Goal: Task Accomplishment & Management: Complete application form

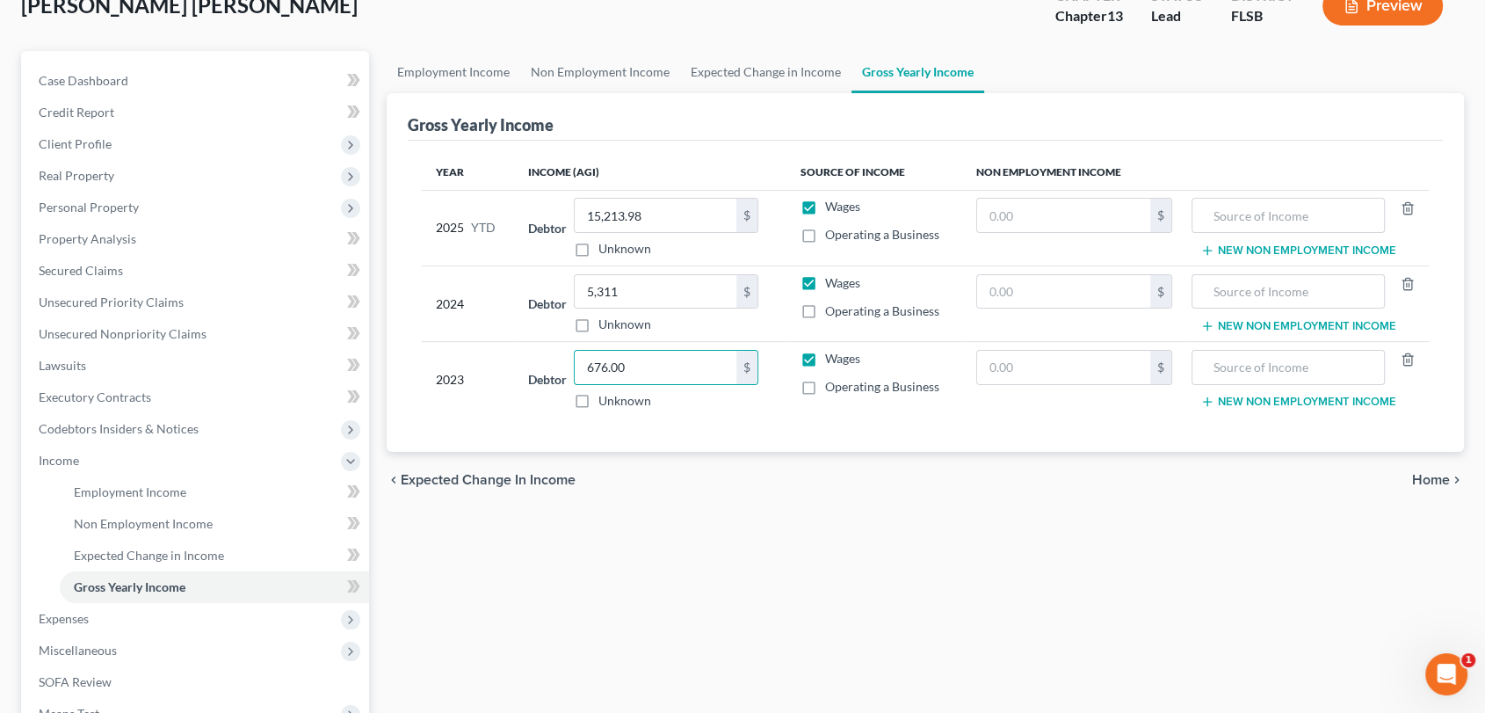
click at [829, 474] on span "Home" at bounding box center [1431, 480] width 38 height 14
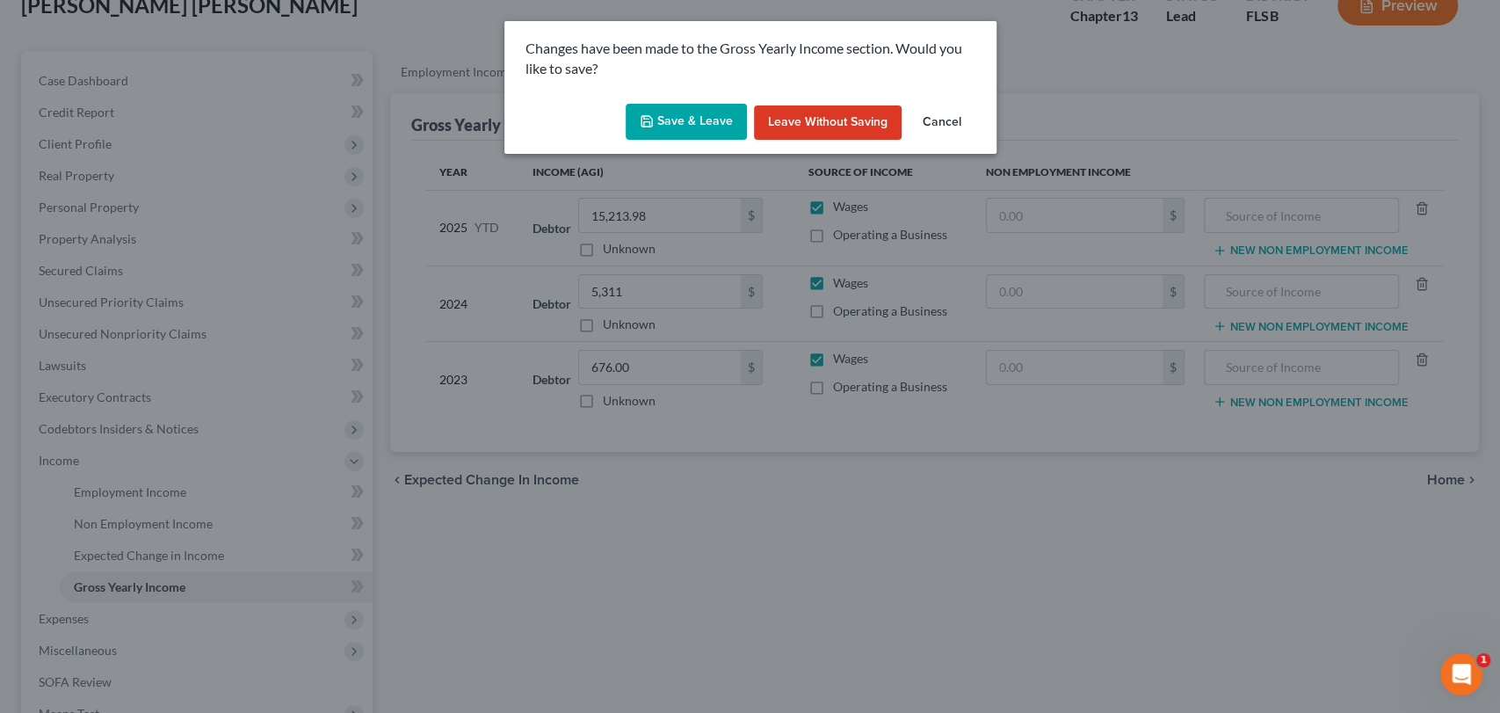
click at [682, 115] on button "Save & Leave" at bounding box center [686, 122] width 121 height 37
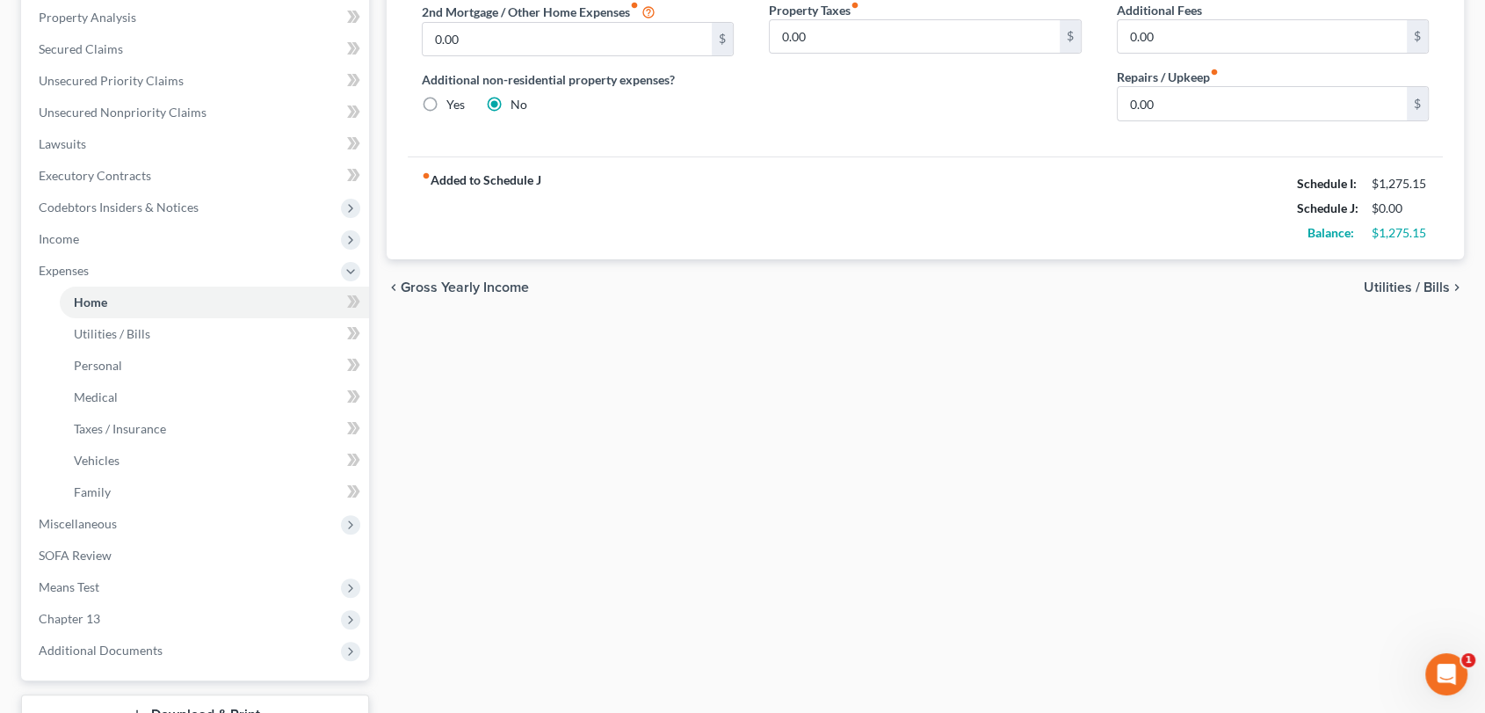
scroll to position [342, 0]
click at [42, 235] on span "Income" at bounding box center [59, 235] width 40 height 15
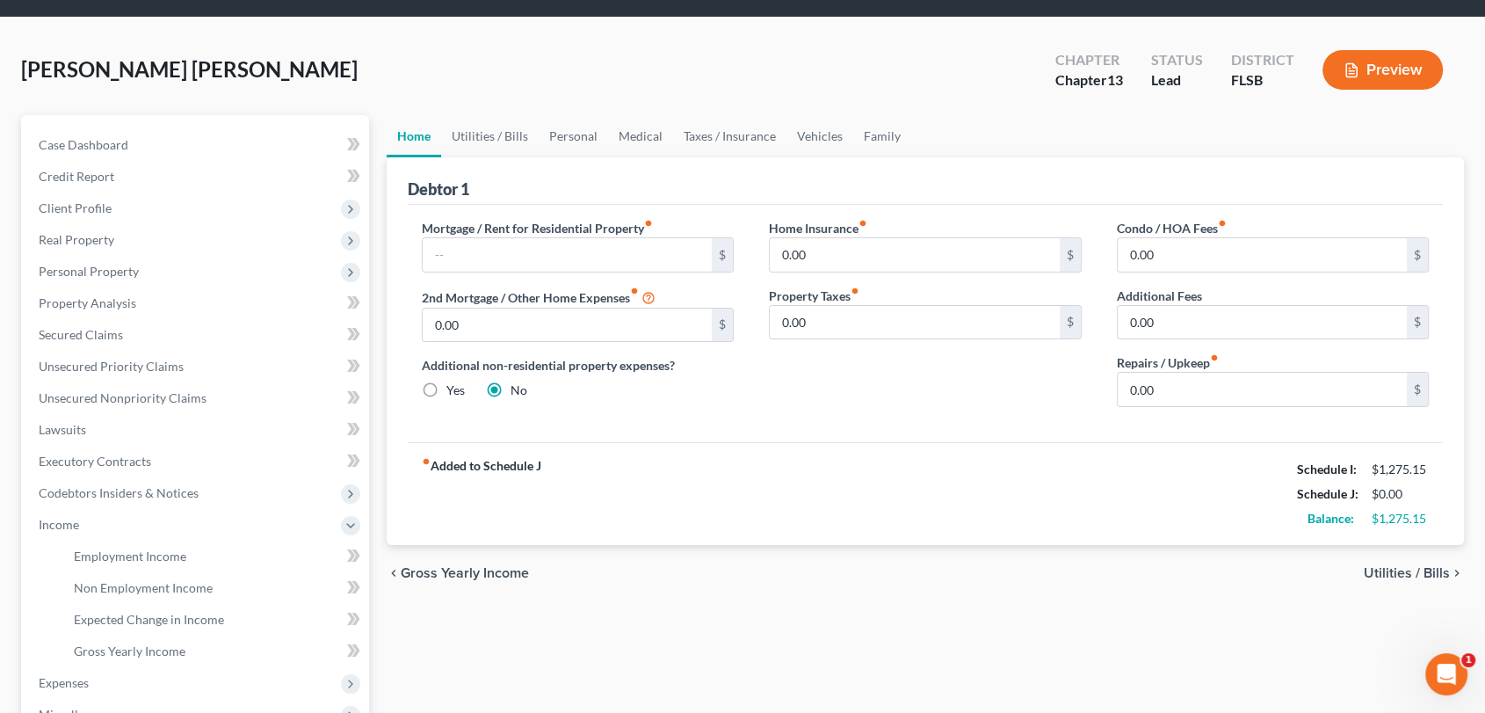
scroll to position [52, 0]
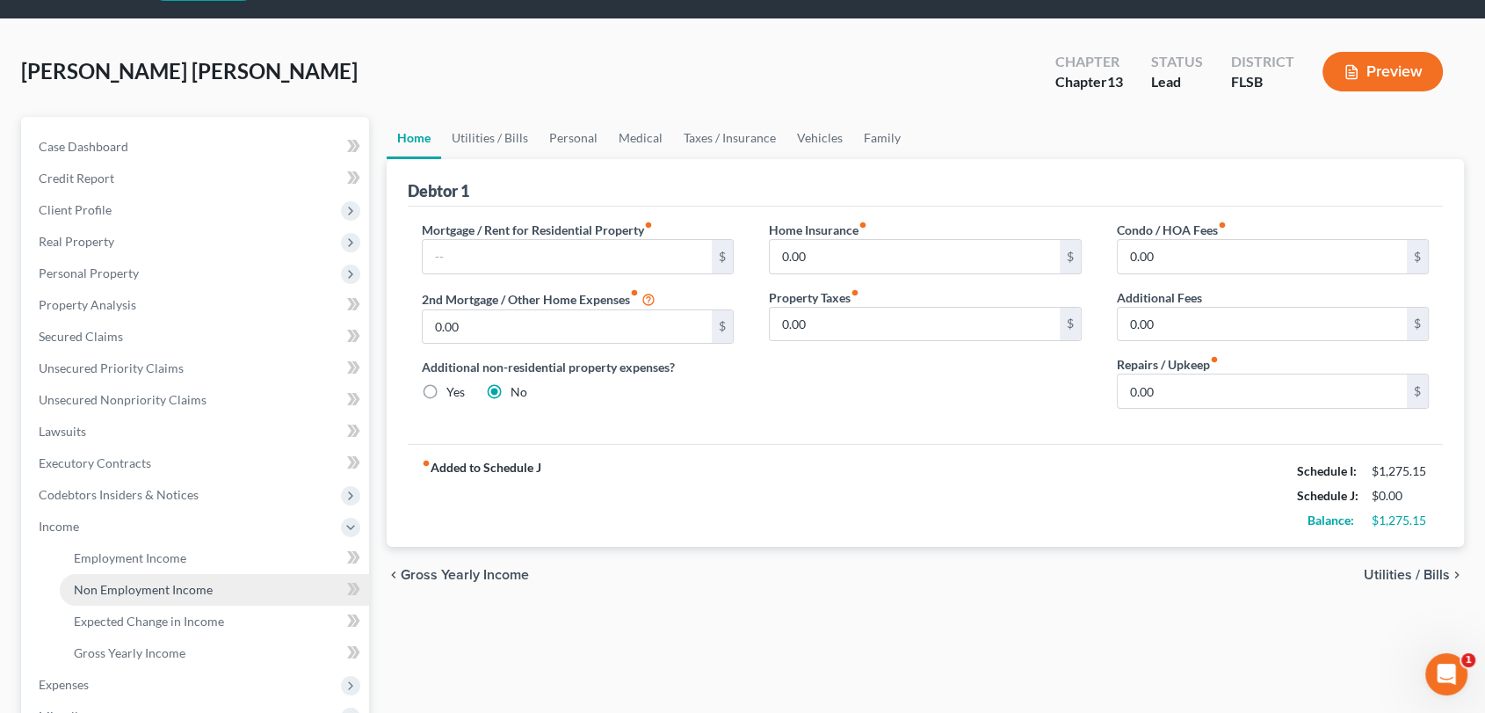
click at [130, 585] on span "Non Employment Income" at bounding box center [143, 589] width 139 height 15
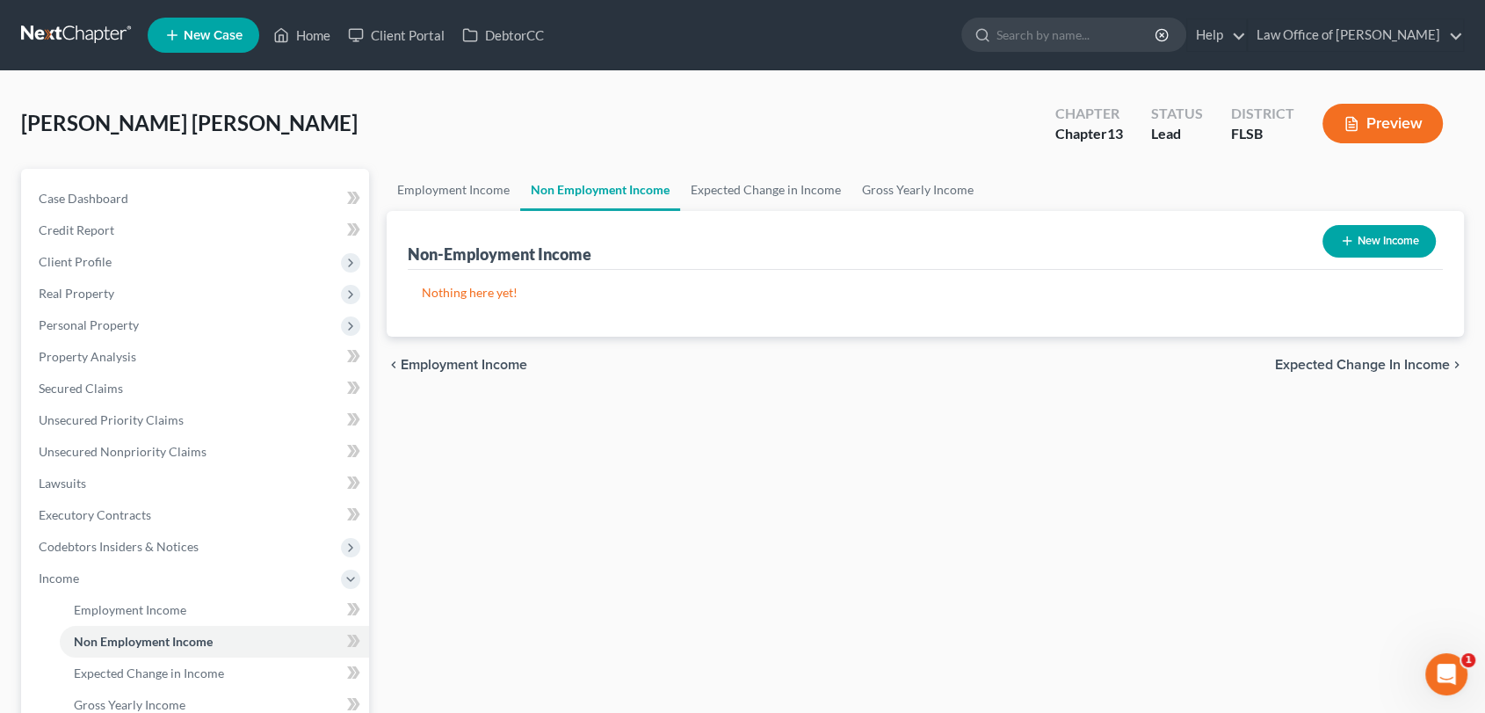
click at [829, 228] on button "New Income" at bounding box center [1378, 241] width 113 height 33
select select "0"
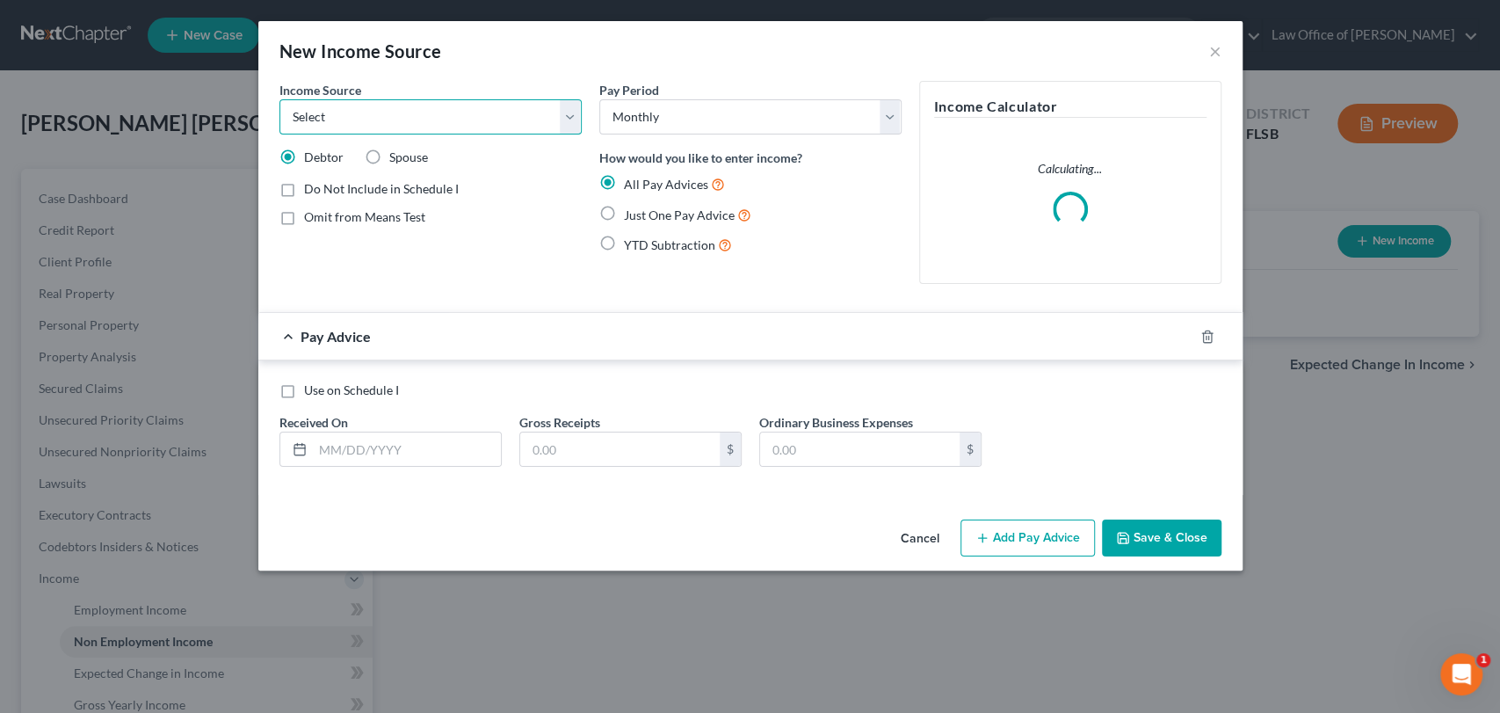
click at [564, 127] on select "Select Unemployment Disability (from employer) Pension Retirement Social Securi…" at bounding box center [430, 116] width 302 height 35
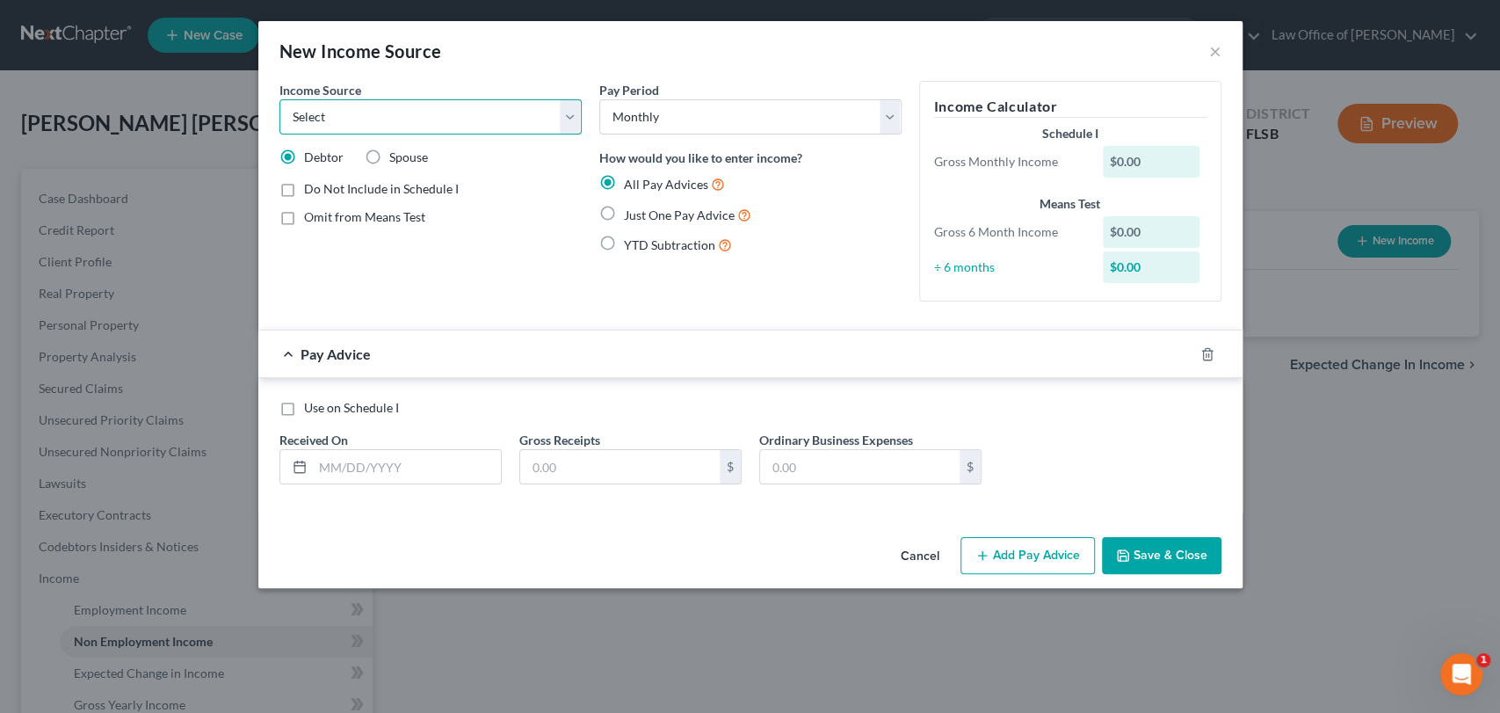
select select "9"
click at [279, 99] on select "Select Unemployment Disability (from employer) Pension Retirement Social Securi…" at bounding box center [430, 116] width 302 height 35
click at [624, 213] on label "Just One Pay Advice" at bounding box center [687, 215] width 127 height 20
click at [631, 213] on input "Just One Pay Advice" at bounding box center [636, 210] width 11 height 11
radio input "true"
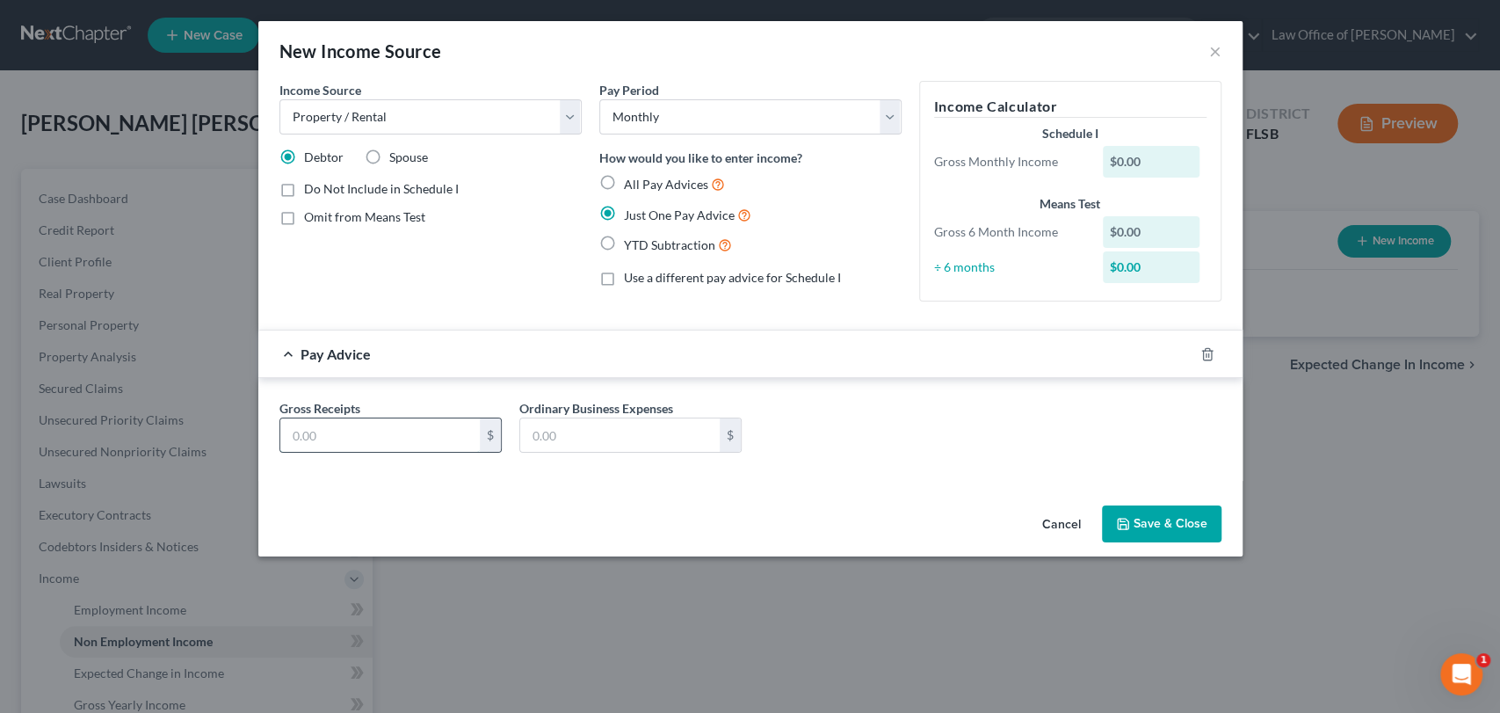
click at [418, 431] on input "text" at bounding box center [379, 434] width 199 height 33
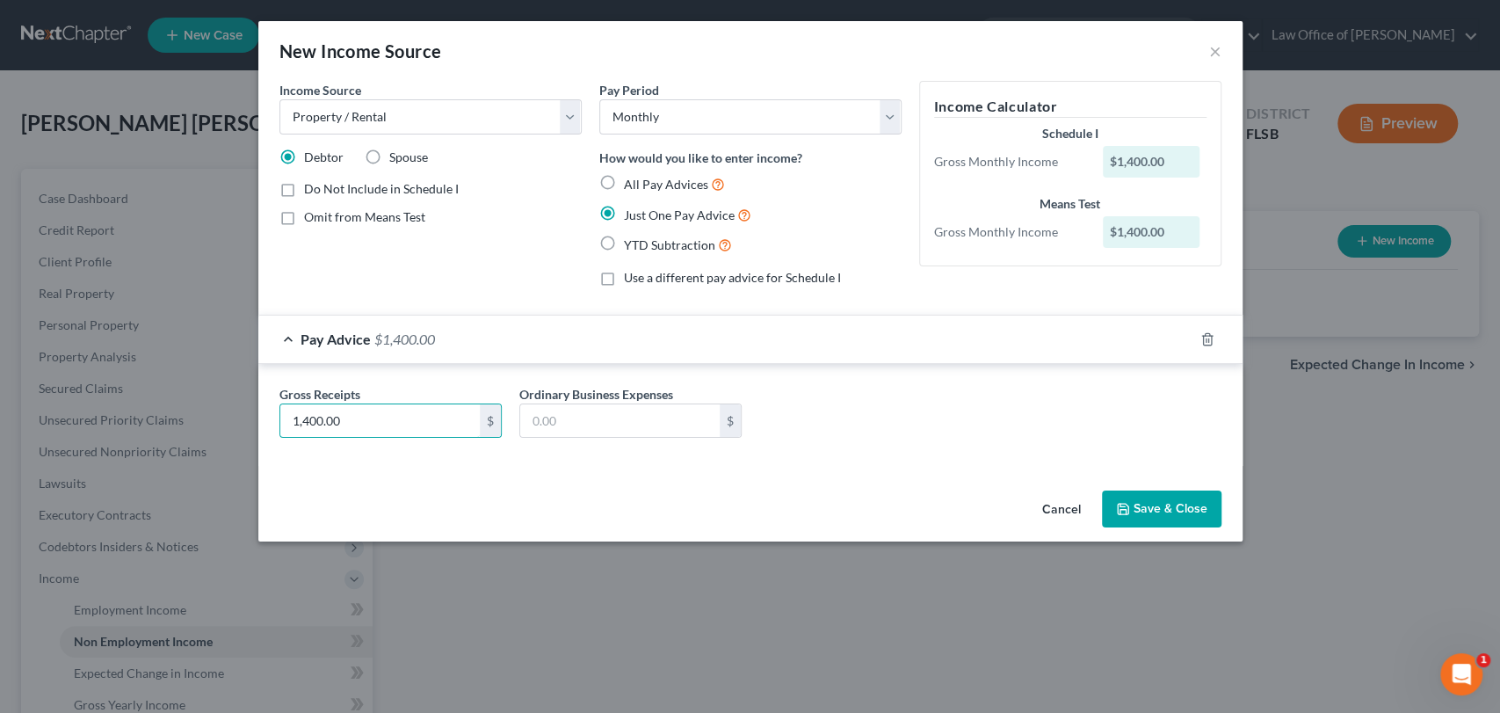
type input "1,400.00"
click at [829, 520] on button "Save & Close" at bounding box center [1161, 508] width 119 height 37
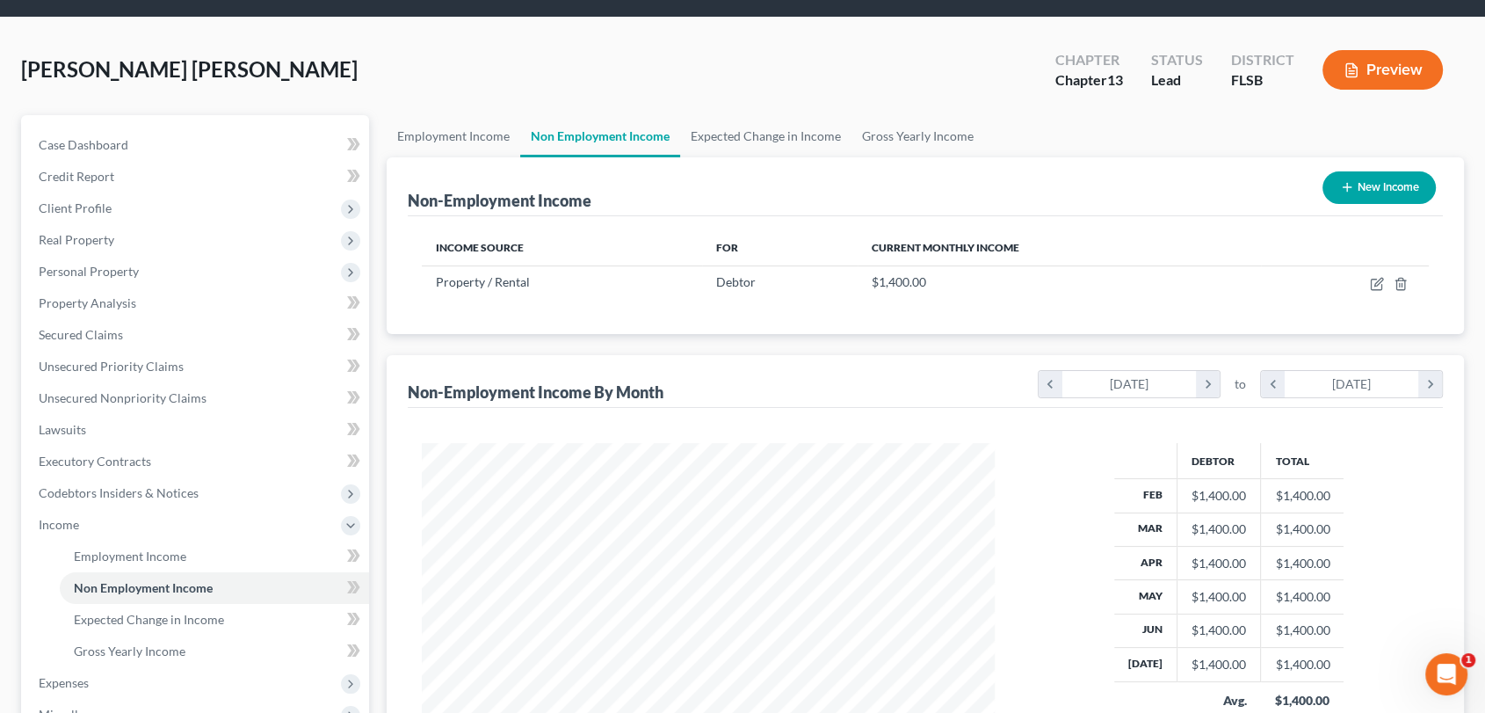
scroll to position [54, 0]
click at [115, 551] on span "Employment Income" at bounding box center [130, 554] width 112 height 15
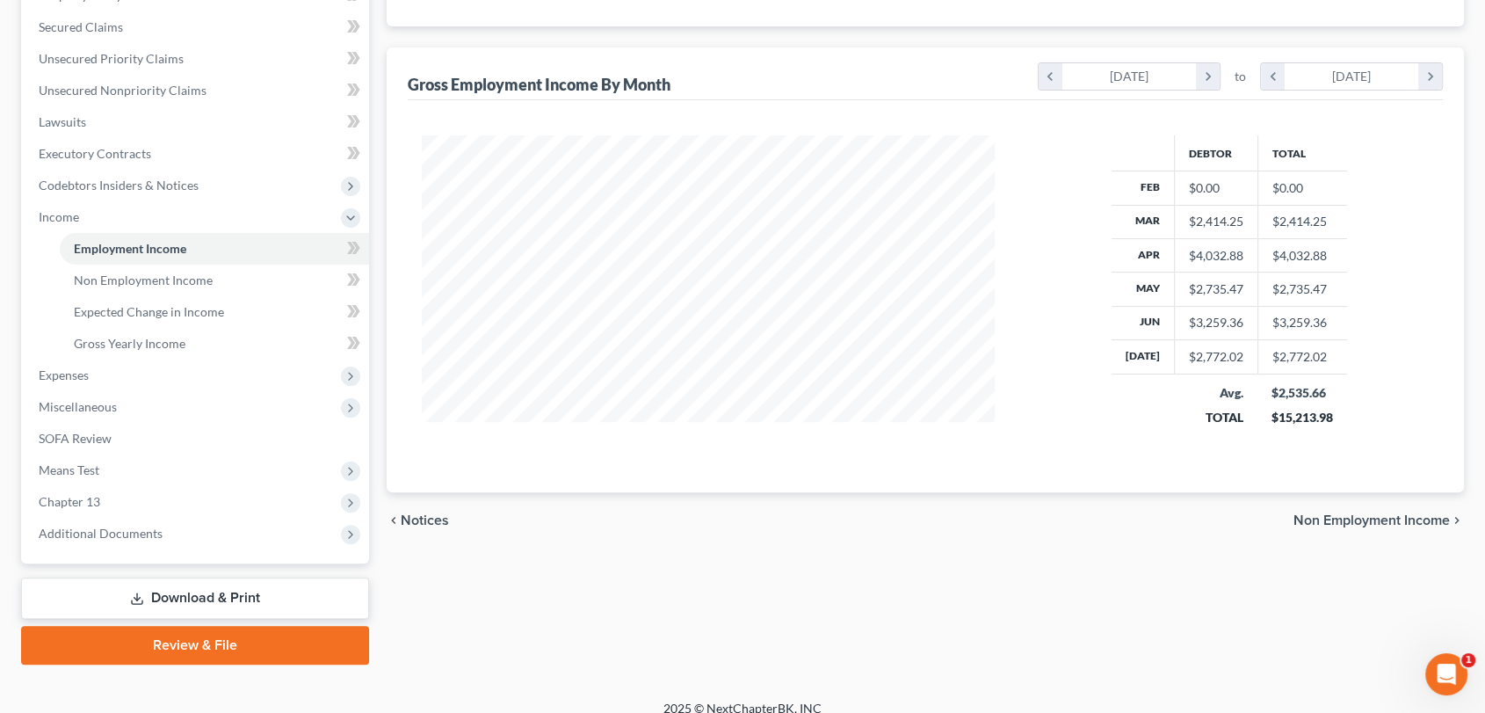
scroll to position [360, 0]
